Goal: Task Accomplishment & Management: Use online tool/utility

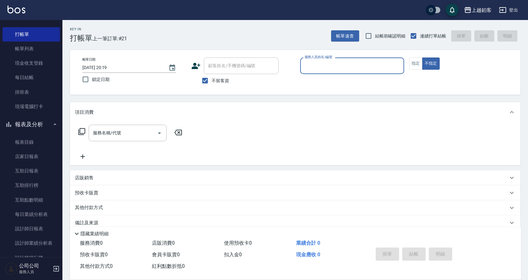
scroll to position [14, 0]
click at [18, 81] on link "每日結帳" at bounding box center [30, 77] width 57 height 14
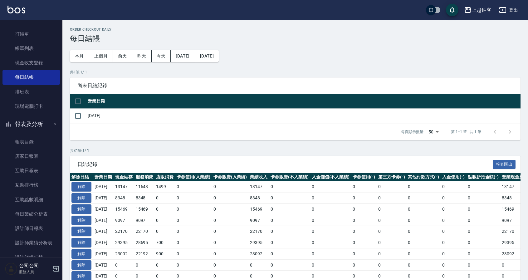
click at [70, 116] on td at bounding box center [78, 115] width 16 height 15
click at [77, 117] on input "checkbox" at bounding box center [78, 115] width 13 height 13
checkbox input "true"
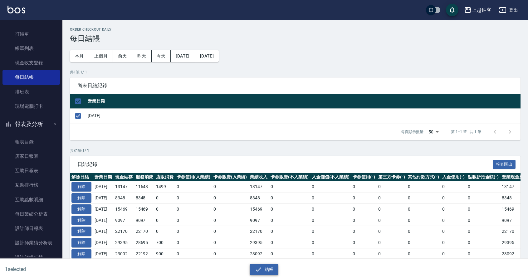
click at [268, 272] on button "結帳" at bounding box center [264, 270] width 29 height 12
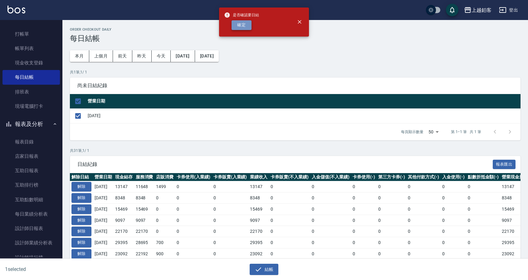
click at [248, 26] on button "確定" at bounding box center [242, 25] width 20 height 10
checkbox input "false"
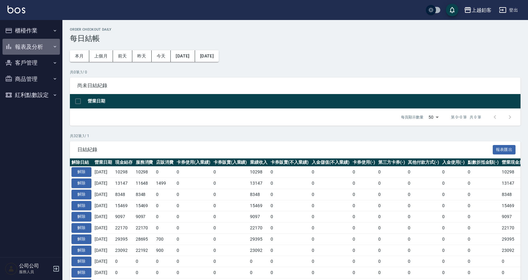
click at [36, 42] on button "報表及分析" at bounding box center [30, 47] width 57 height 16
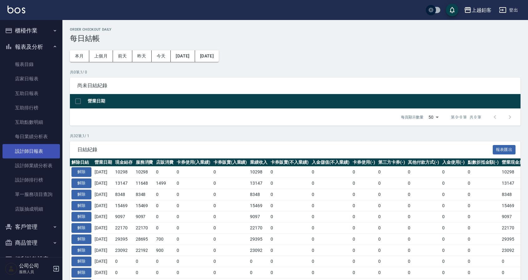
click at [28, 155] on link "設計師日報表" at bounding box center [30, 151] width 57 height 14
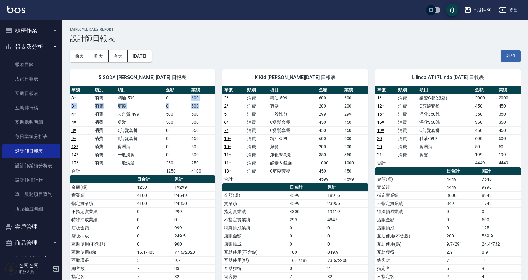
drag, startPoint x: 191, startPoint y: 98, endPoint x: 206, endPoint y: 105, distance: 17.2
click at [206, 105] on tbody "3 * 消費 精油-599 0 600 3 * 消費 剪髮 0 500 4 * 消費 去角質-499 500 500 4 * 消費 剪髮 500 500 8 …" at bounding box center [142, 134] width 145 height 81
drag, startPoint x: 191, startPoint y: 116, endPoint x: 200, endPoint y: 122, distance: 10.7
click at [200, 122] on tbody "3 * 消費 精油-599 0 600 3 * 消費 剪髮 0 500 4 * 消費 去角質-499 500 500 4 * 消費 剪髮 500 500 8 …" at bounding box center [142, 134] width 145 height 81
drag, startPoint x: 186, startPoint y: 131, endPoint x: 197, endPoint y: 138, distance: 12.3
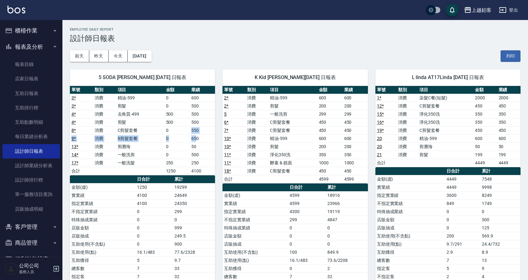
click at [197, 138] on tbody "3 * 消費 精油-599 0 600 3 * 消費 剪髮 0 500 4 * 消費 去角質-499 500 500 4 * 消費 剪髮 500 500 8 …" at bounding box center [142, 134] width 145 height 81
drag, startPoint x: 188, startPoint y: 155, endPoint x: 201, endPoint y: 161, distance: 14.3
click at [201, 161] on tbody "3 * 消費 精油-599 0 600 3 * 消費 剪髮 0 500 4 * 消費 去角質-499 500 500 4 * 消費 剪髮 500 500 8 …" at bounding box center [142, 134] width 145 height 81
click at [215, 168] on div "K Kid 張育勝 10/04/2025 日報表 單號 類別 項目 金額 業績 2 * 消費 精油-599 600 600 2 * 消費 剪髮 200 200…" at bounding box center [291, 195] width 153 height 267
click at [41, 91] on link "互助日報表" at bounding box center [30, 93] width 57 height 14
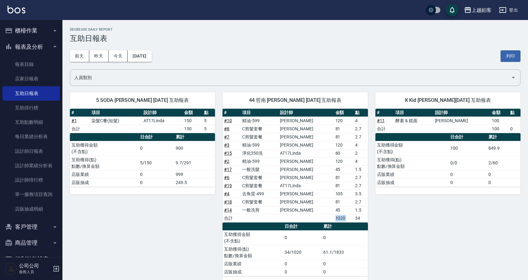
drag, startPoint x: 353, startPoint y: 216, endPoint x: 359, endPoint y: 212, distance: 7.9
click at [331, 216] on tr "合計 1020 34" at bounding box center [295, 218] width 145 height 8
click at [379, 215] on div "K Kid 張育勝 10/04/2025 互助報表 # 項目 設計師 金額 點 # 11 酵素 & 鏡面 張育勝 100 合計 100 0 日合計 累計 互助…" at bounding box center [444, 184] width 153 height 199
